Goal: Complete application form

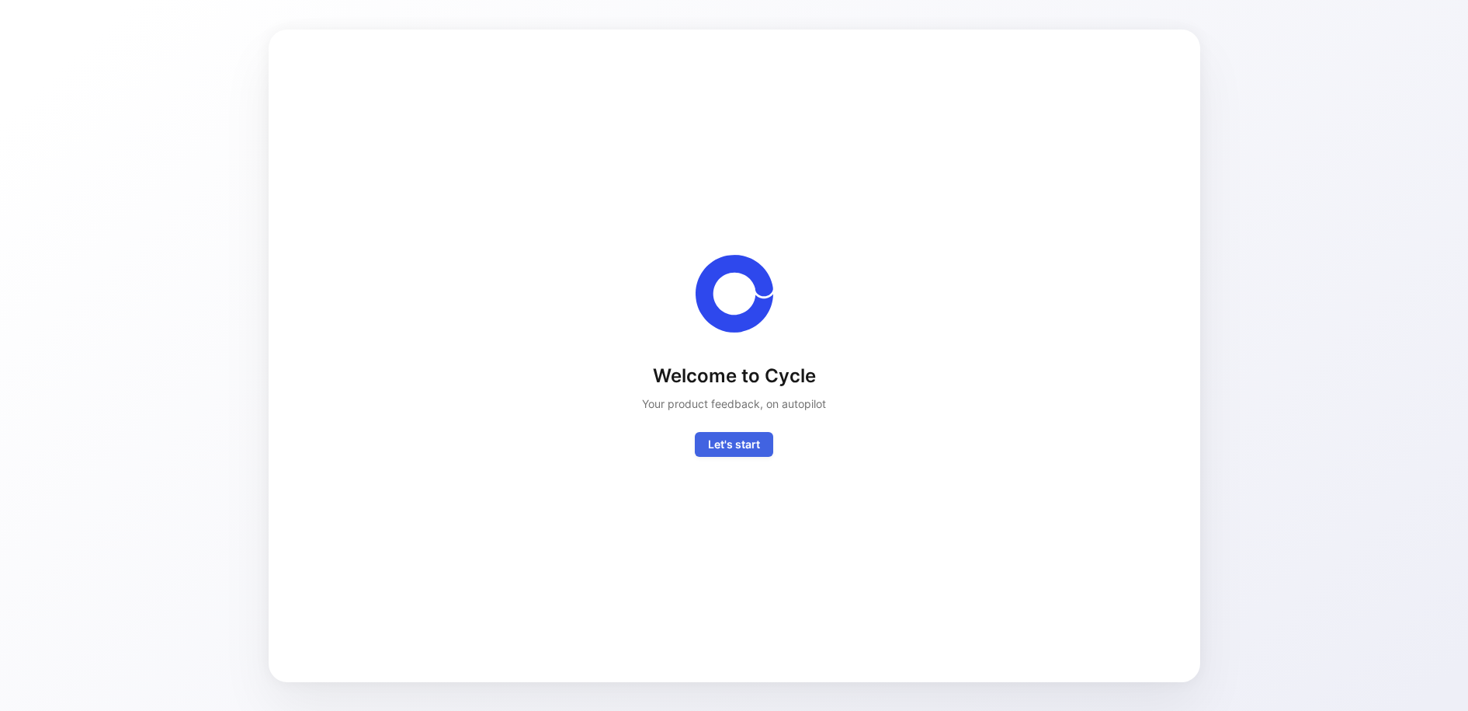
click at [728, 448] on span "Let's start" at bounding box center [734, 444] width 52 height 19
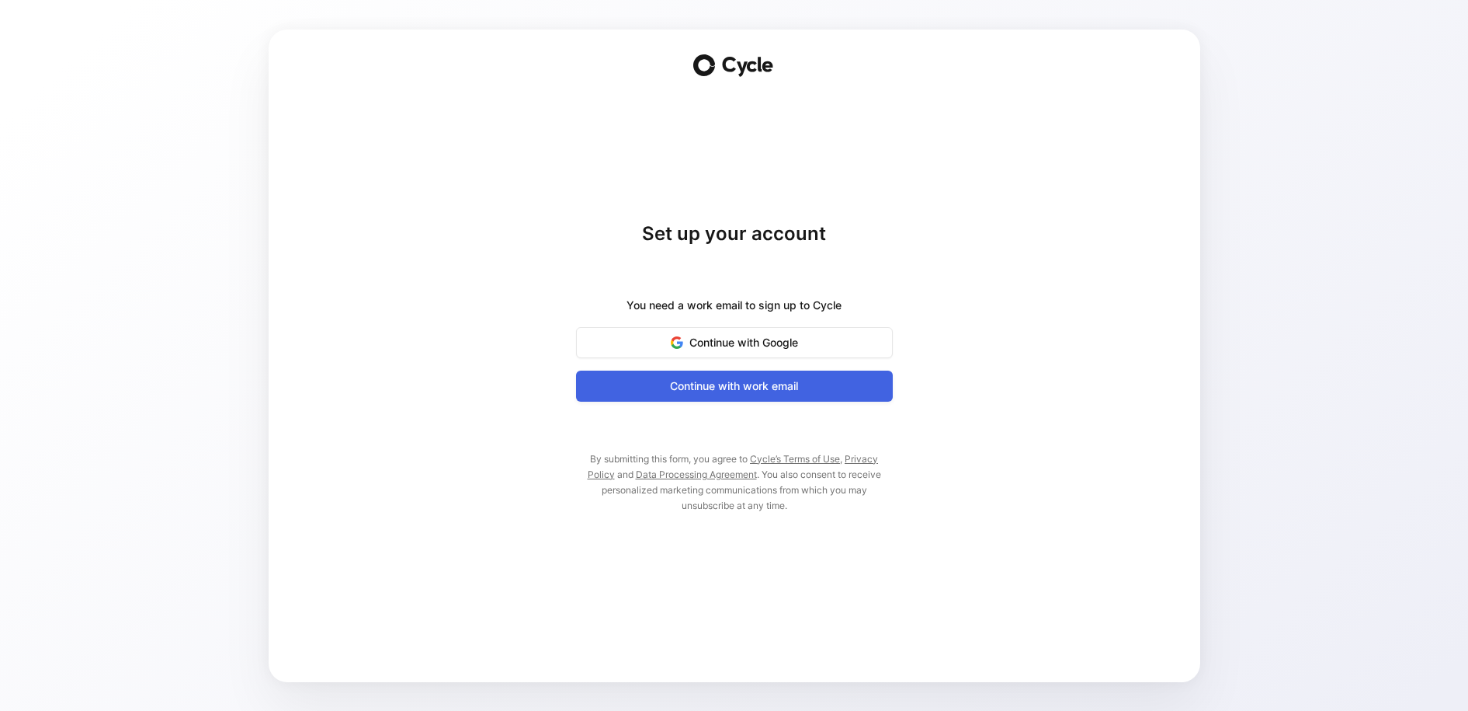
click at [754, 387] on span "Continue with work email" at bounding box center [735, 386] width 278 height 19
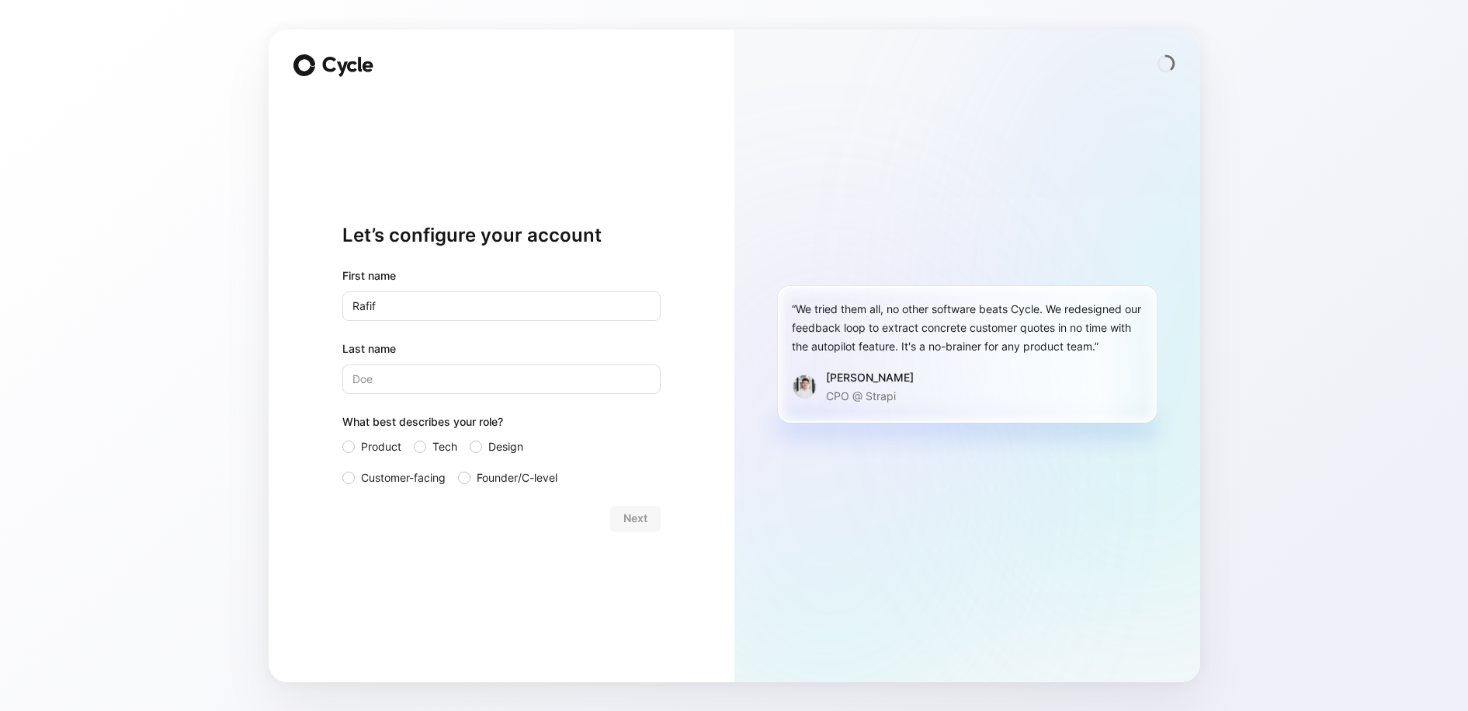
type input "Rafif"
type input "Aladib"
click at [424, 444] on div at bounding box center [420, 446] width 12 height 12
click at [414, 437] on input "Tech" at bounding box center [414, 437] width 0 height 0
click at [414, 451] on label "Tech" at bounding box center [435, 446] width 43 height 19
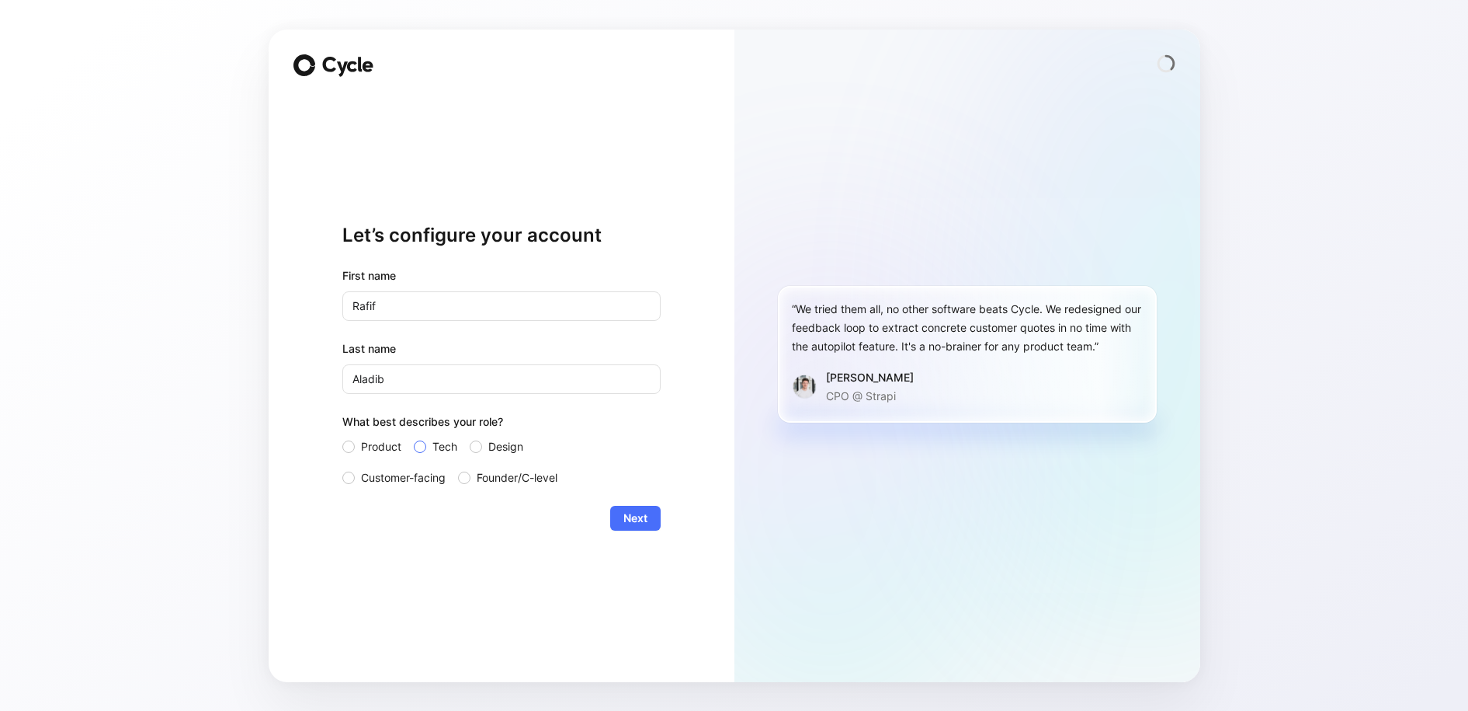
click at [414, 437] on input "Tech" at bounding box center [414, 437] width 0 height 0
click at [406, 467] on div "Product Tech Design Customer-facing Founder/C-level" at bounding box center [501, 462] width 318 height 50
click at [408, 486] on form "First name [PERSON_NAME] Last name [PERSON_NAME] What best describes your role?…" at bounding box center [501, 398] width 318 height 264
click at [415, 478] on span "Customer-facing" at bounding box center [403, 477] width 85 height 19
click at [342, 468] on input "Customer-facing" at bounding box center [342, 468] width 0 height 0
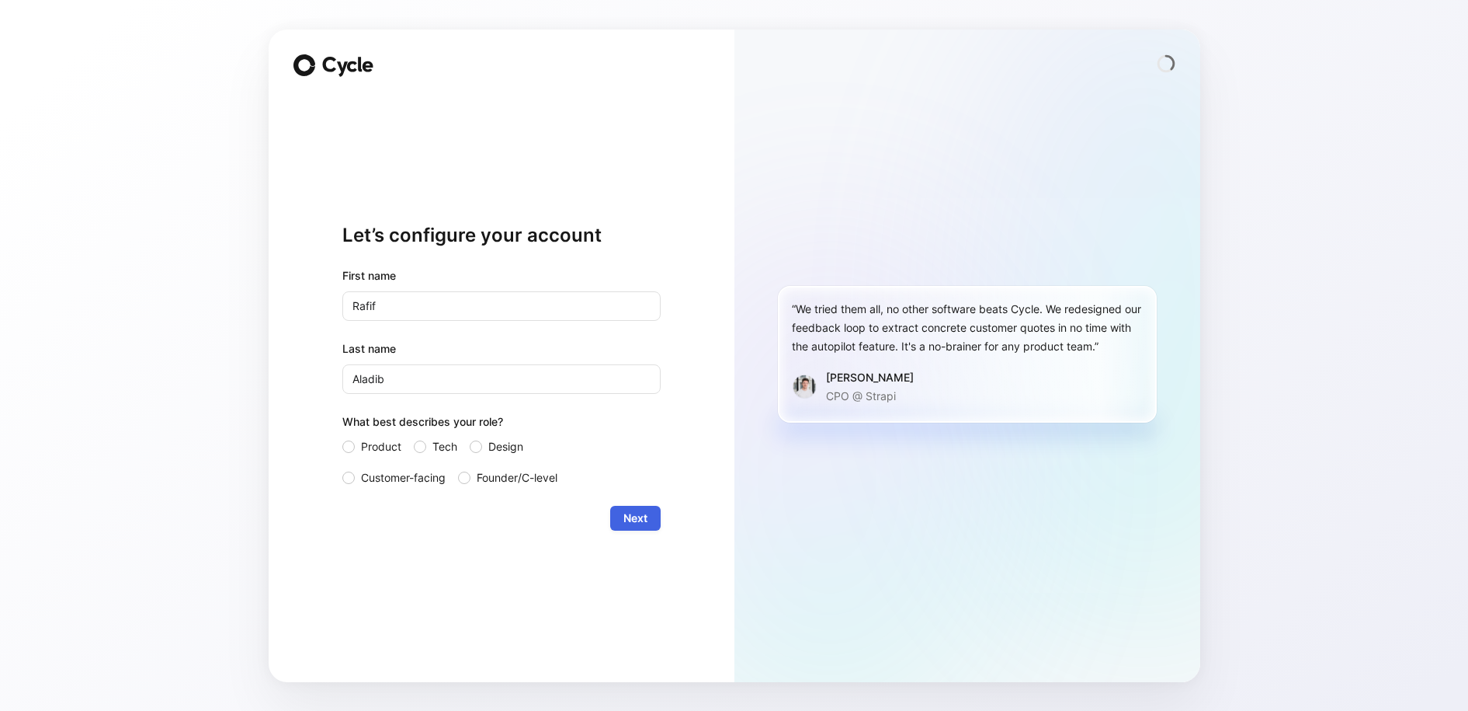
click at [655, 519] on button "Next" at bounding box center [635, 518] width 50 height 25
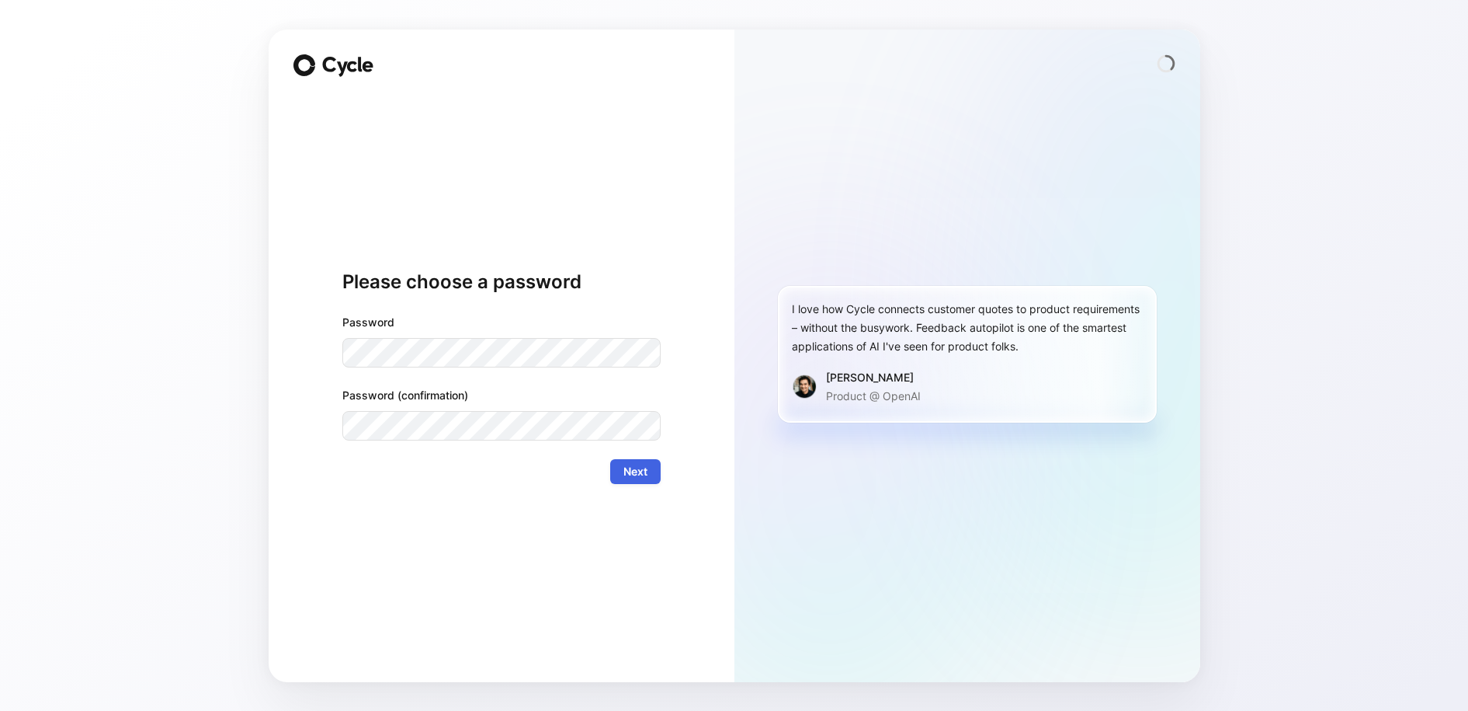
click at [642, 478] on span "Next" at bounding box center [636, 471] width 24 height 19
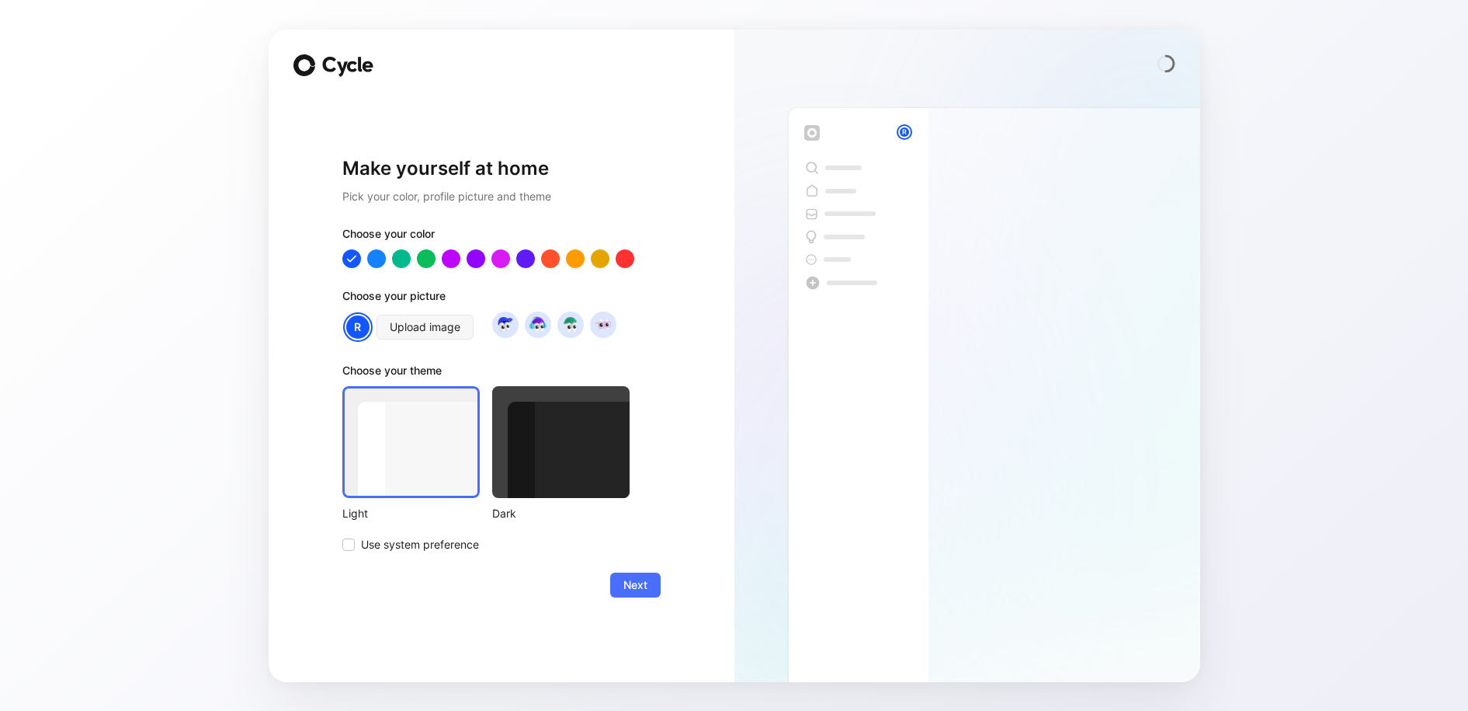
click at [635, 588] on span "Next" at bounding box center [636, 584] width 24 height 19
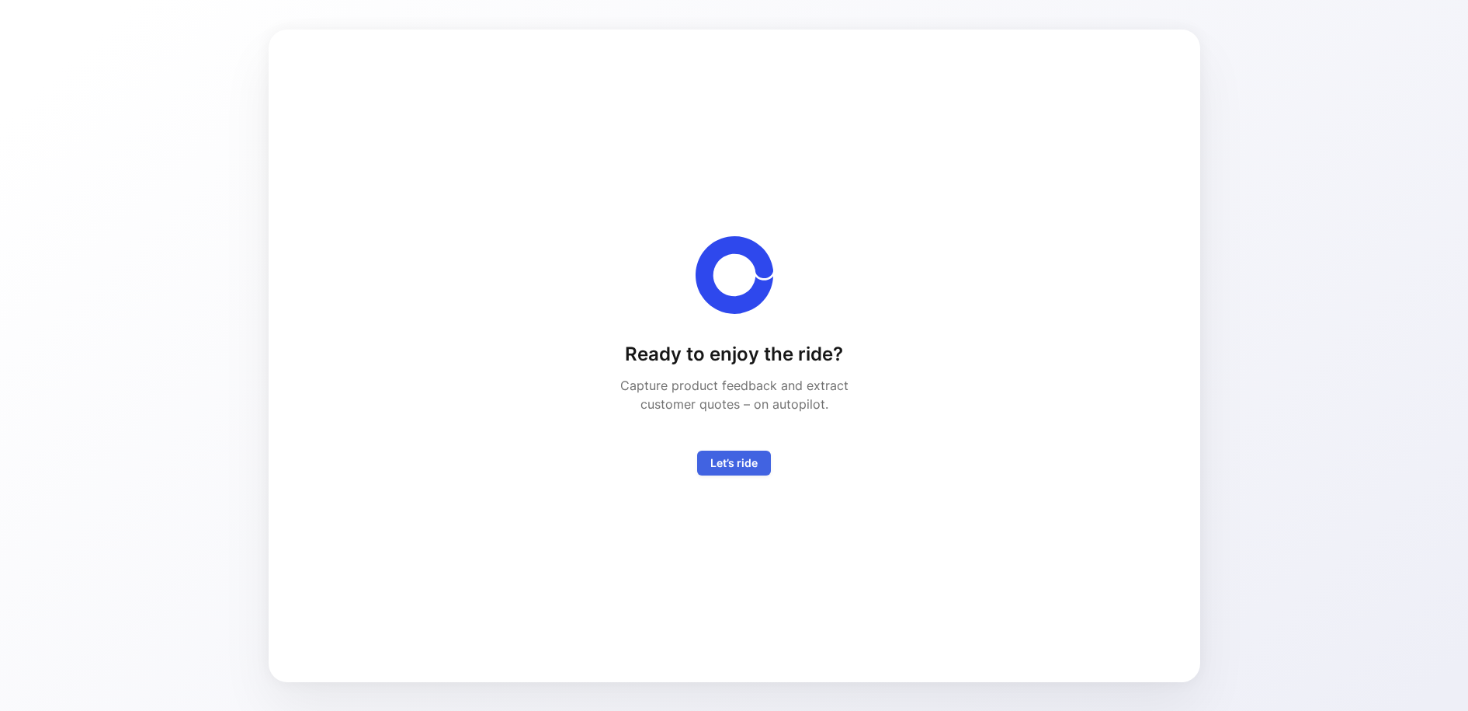
click at [732, 473] on button "Let’s ride" at bounding box center [734, 462] width 74 height 25
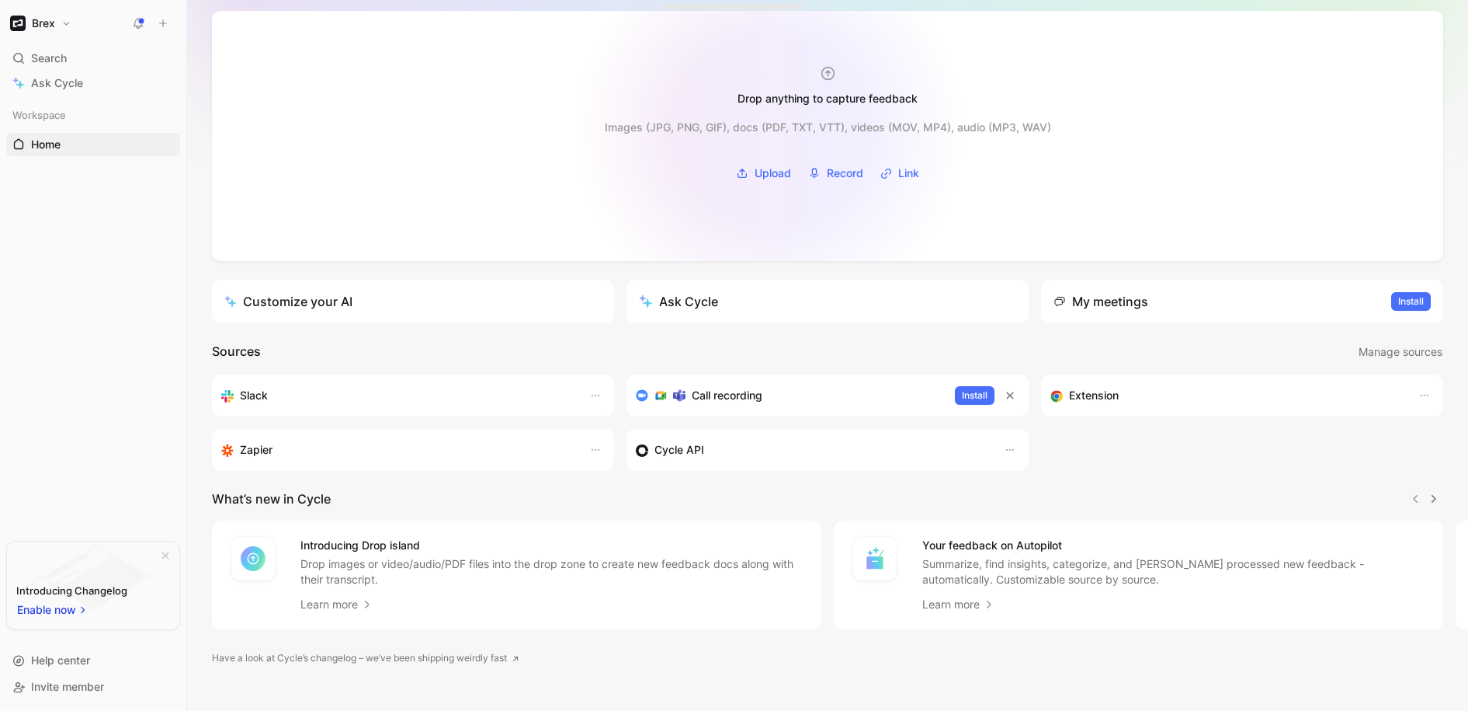
scroll to position [99, 0]
